Goal: Book appointment/travel/reservation

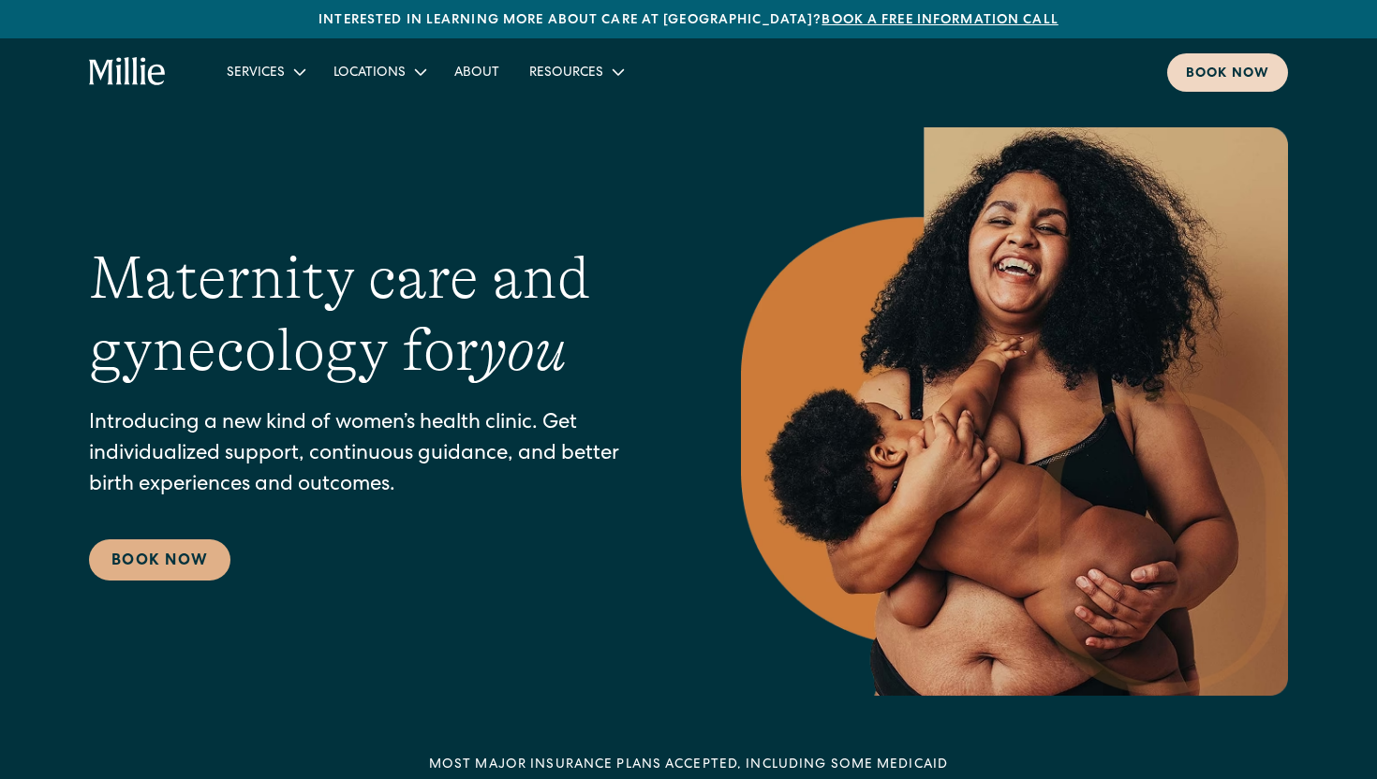
click at [1210, 76] on div "Book now" at bounding box center [1227, 75] width 83 height 20
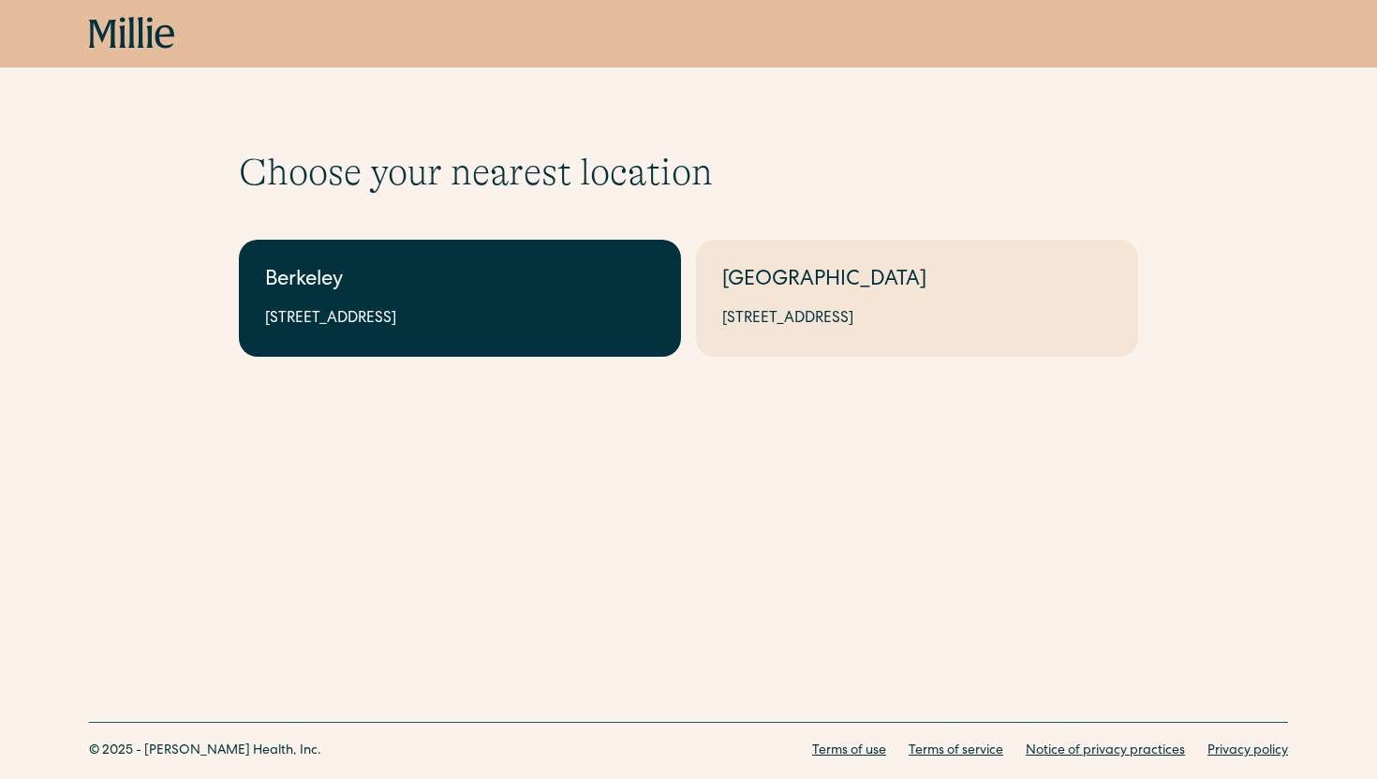
click at [639, 332] on link "Berkeley 2999 Regent St, Suite 524, Berkeley, CA 94705" at bounding box center [460, 298] width 442 height 117
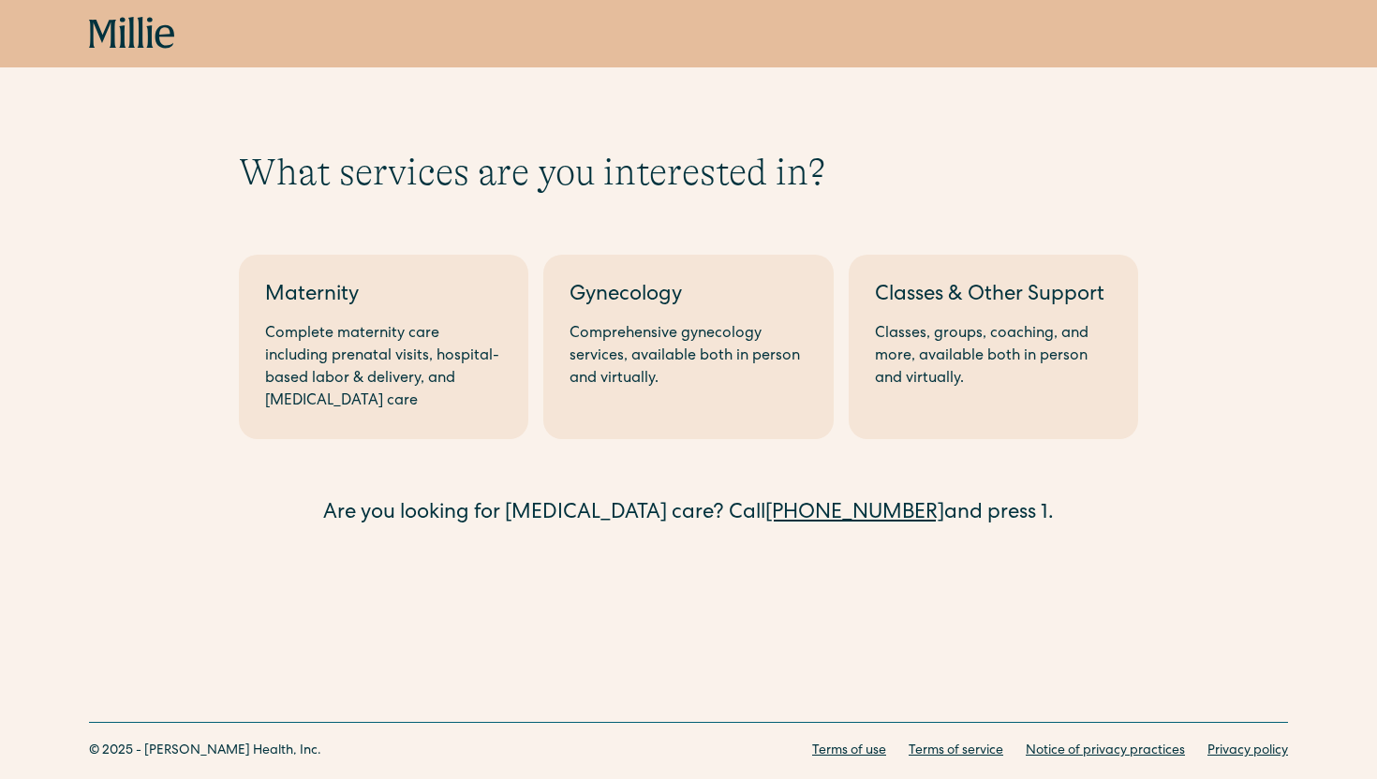
click at [639, 332] on div "Comprehensive gynecology services, available both in person and virtually." at bounding box center [687, 356] width 237 height 67
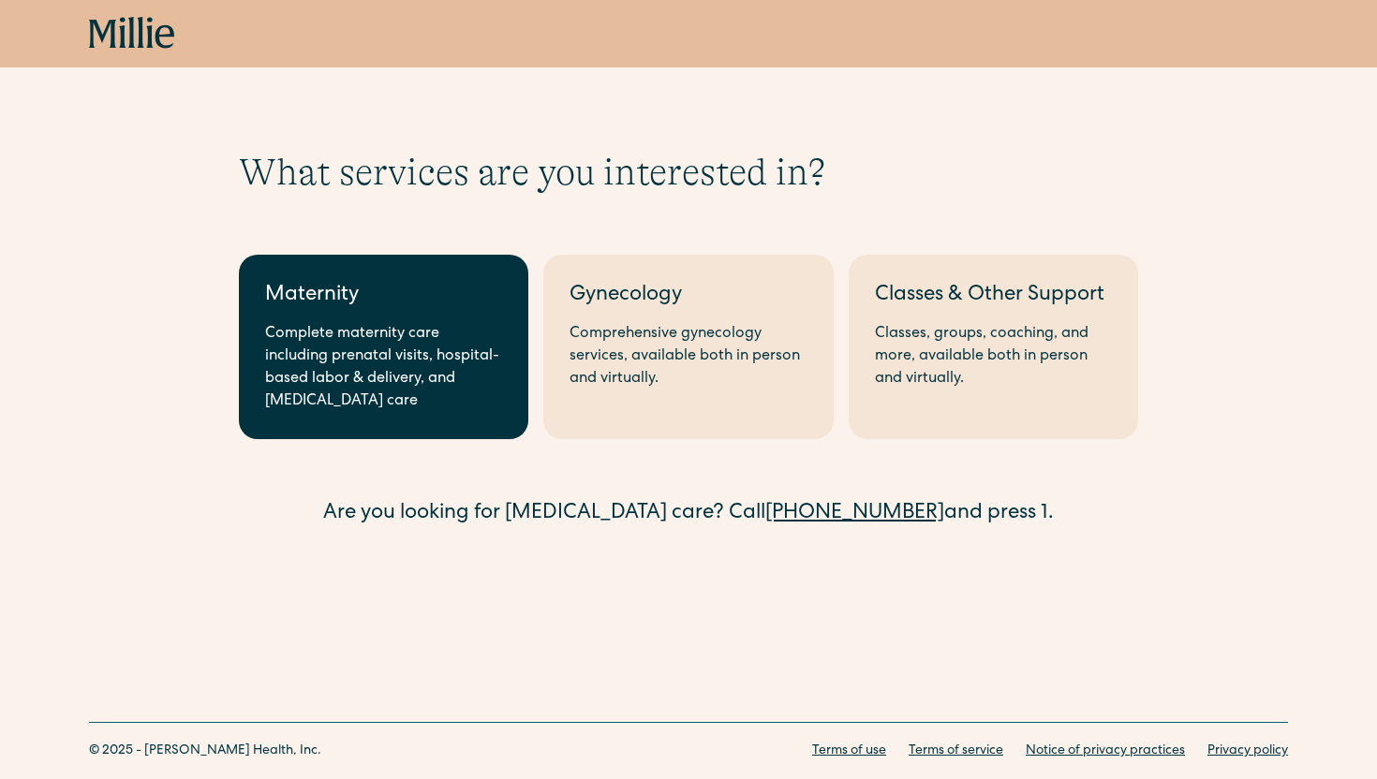
click at [287, 276] on link "Maternity Complete maternity care including prenatal visits, hospital-based lab…" at bounding box center [383, 347] width 289 height 185
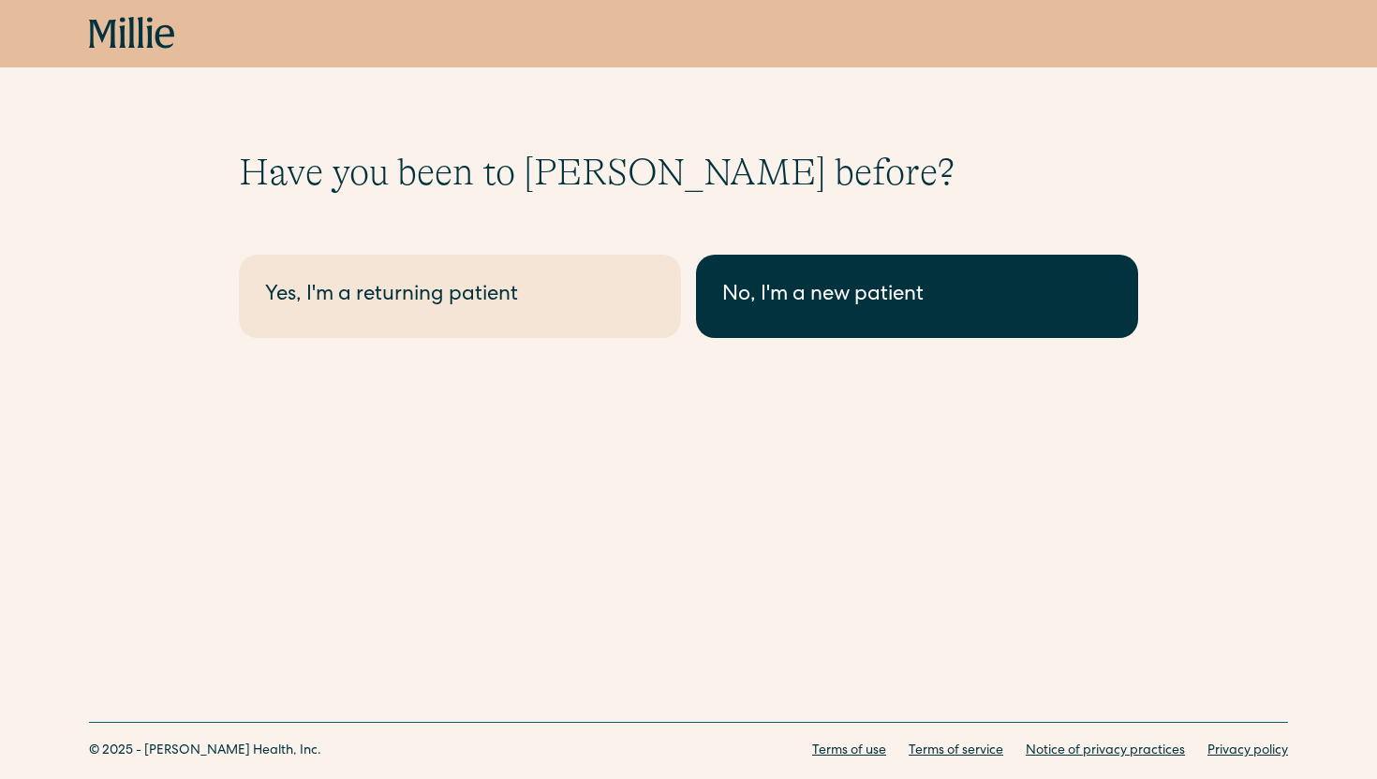
click at [734, 308] on div "No, I'm a new patient" at bounding box center [917, 296] width 390 height 31
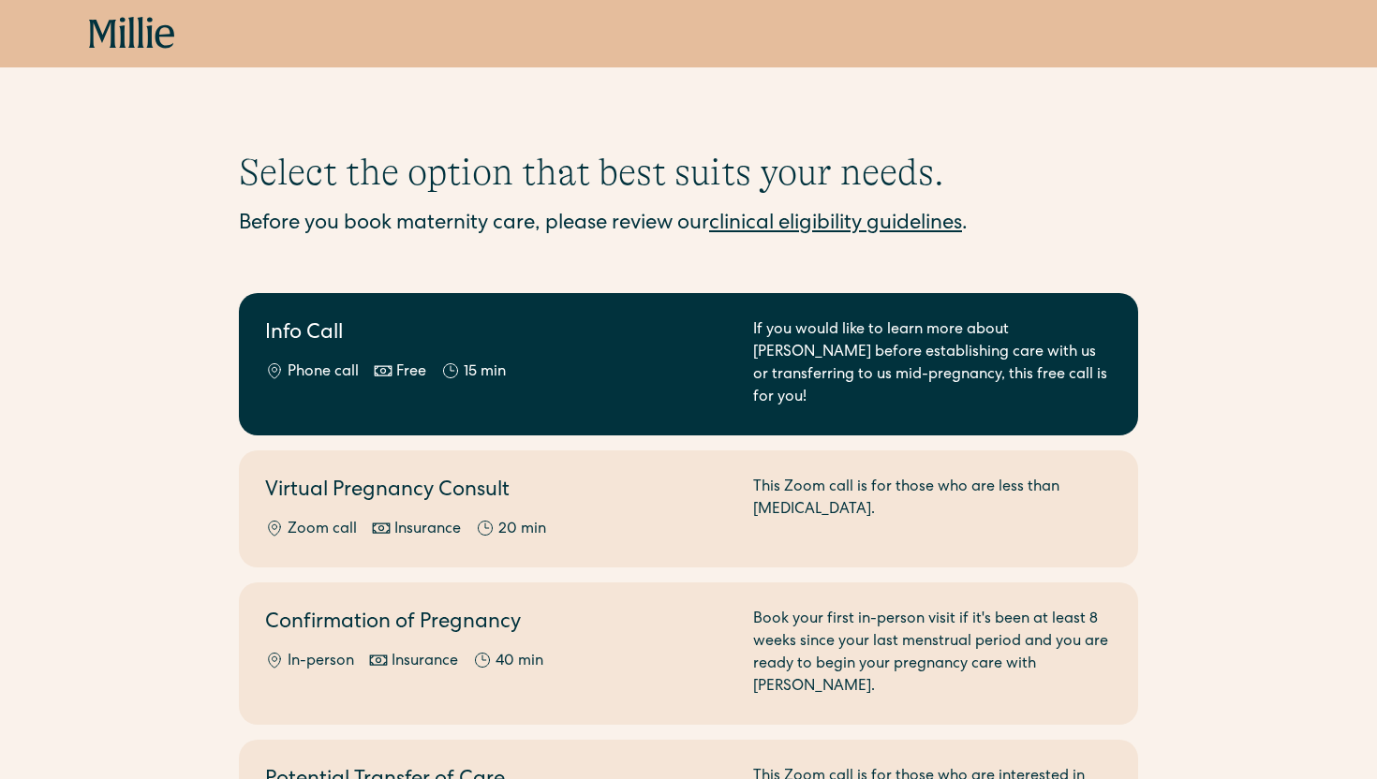
click at [587, 325] on h2 "Info Call" at bounding box center [498, 334] width 466 height 31
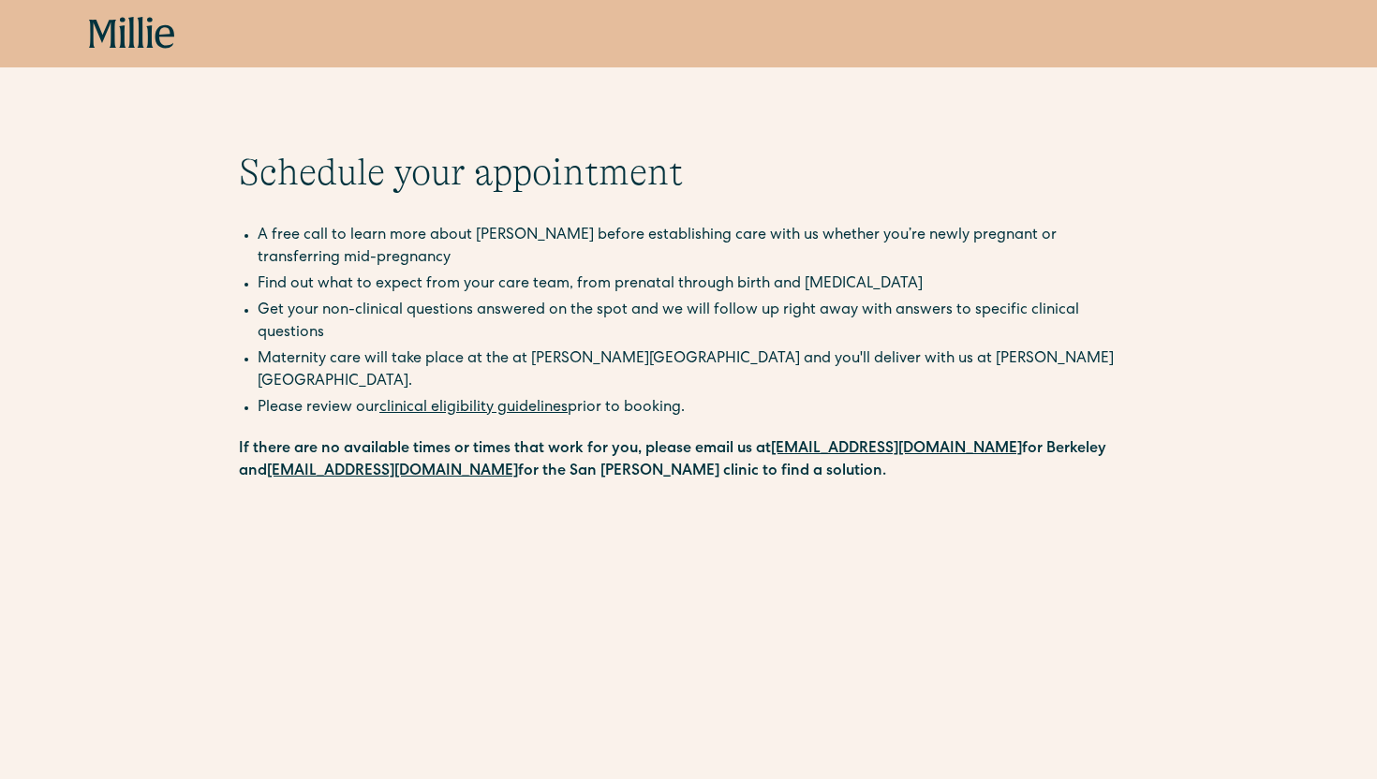
click at [587, 325] on li "Get your non-clinical questions answered on the spot and we will follow up righ…" at bounding box center [698, 322] width 880 height 45
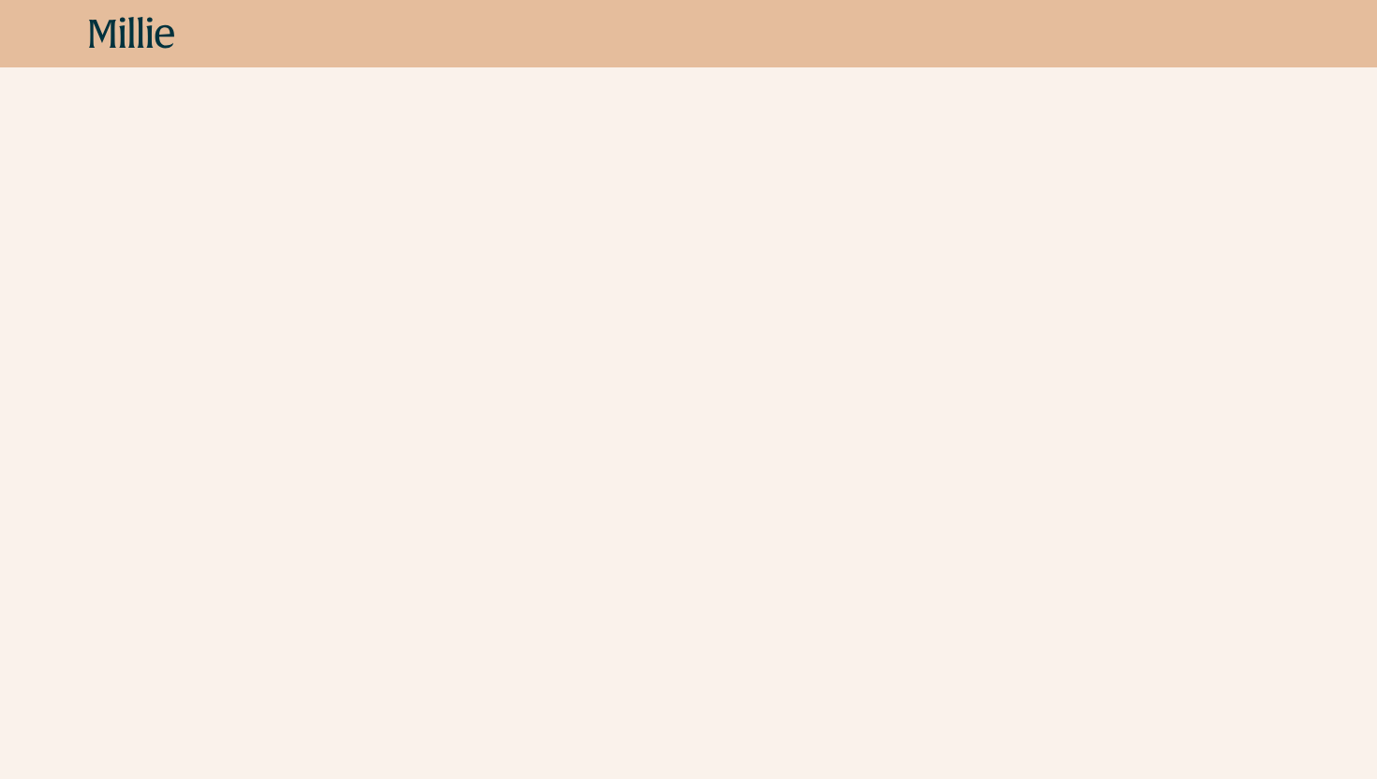
scroll to position [434, 0]
